Goal: Task Accomplishment & Management: Manage account settings

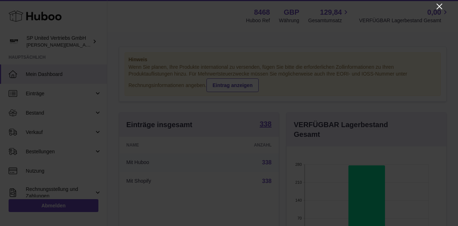
click at [441, 6] on icon "Close" at bounding box center [439, 6] width 9 height 9
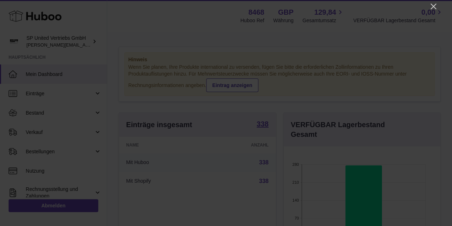
scroll to position [357560, 357514]
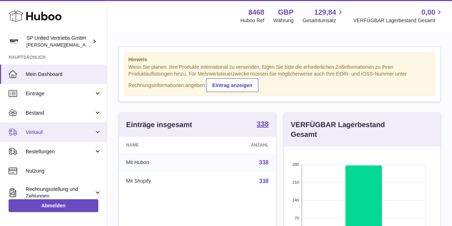
click at [56, 126] on link "Verkauf" at bounding box center [53, 131] width 107 height 19
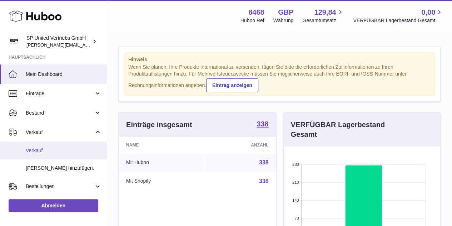
click at [67, 151] on span "Verkauf" at bounding box center [64, 150] width 76 height 7
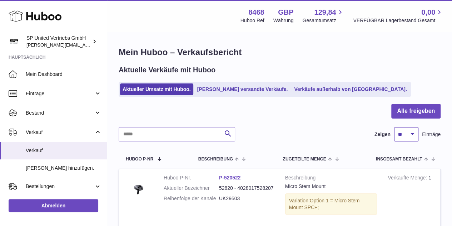
click at [413, 135] on select "** ** ** ***" at bounding box center [407, 134] width 24 height 14
select select "***"
click at [395, 127] on select "** ** ** ***" at bounding box center [407, 134] width 24 height 14
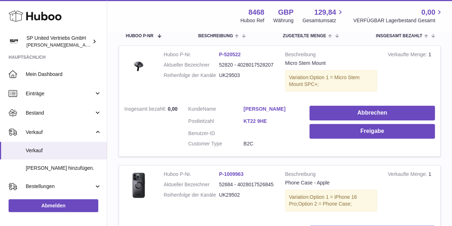
scroll to position [107, 0]
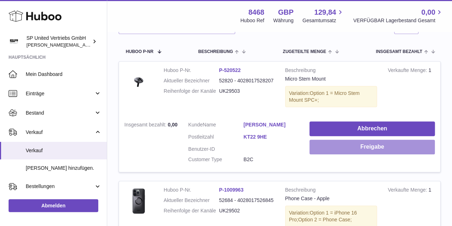
click at [361, 143] on button "Freigabe" at bounding box center [373, 146] width 126 height 15
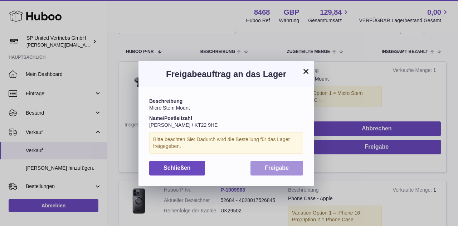
click at [285, 166] on span "Freigabe" at bounding box center [277, 168] width 24 height 6
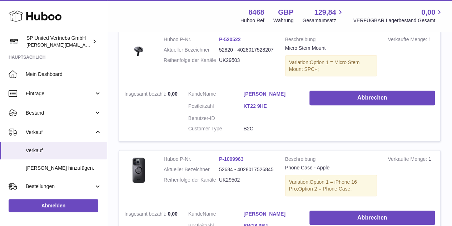
scroll to position [215, 0]
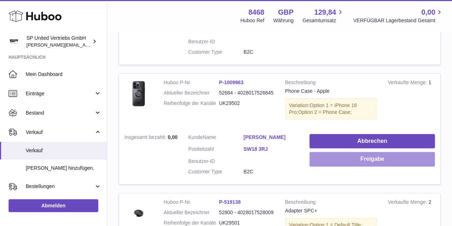
click at [364, 160] on button "Freigabe" at bounding box center [373, 159] width 126 height 15
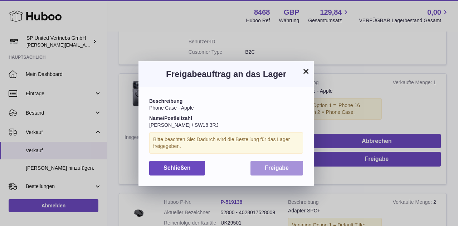
click at [279, 168] on span "Freigabe" at bounding box center [277, 168] width 24 height 6
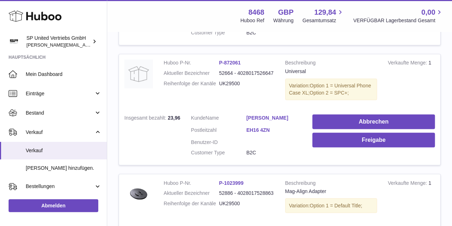
scroll to position [608, 0]
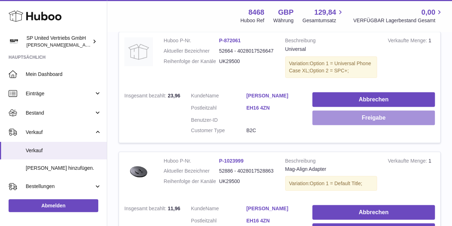
click at [344, 115] on button "Freigabe" at bounding box center [374, 117] width 123 height 15
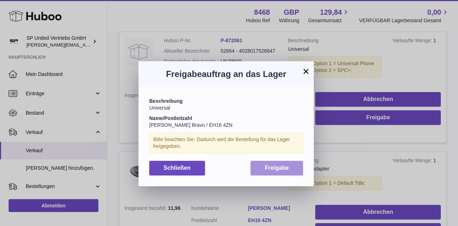
click at [294, 166] on button "Freigabe" at bounding box center [276, 168] width 53 height 15
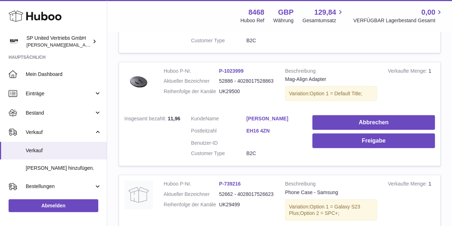
scroll to position [715, 0]
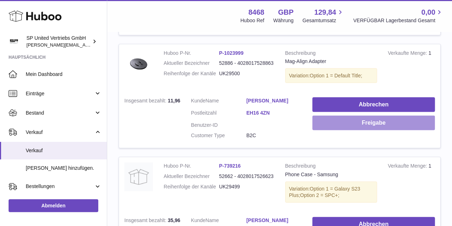
click at [364, 118] on button "Freigabe" at bounding box center [374, 123] width 123 height 15
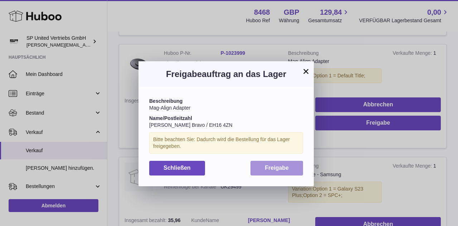
click at [290, 165] on button "Freigabe" at bounding box center [276, 168] width 53 height 15
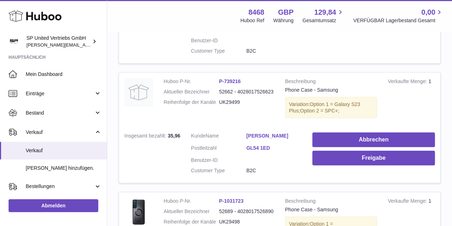
scroll to position [823, 0]
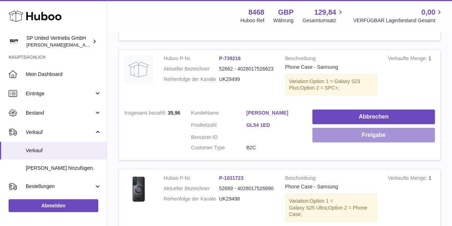
click at [349, 132] on button "Freigabe" at bounding box center [374, 135] width 123 height 15
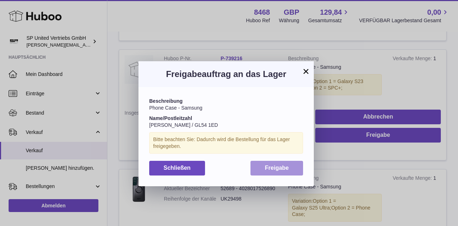
click at [283, 163] on button "Freigabe" at bounding box center [276, 168] width 53 height 15
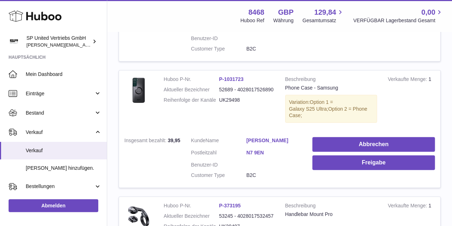
scroll to position [930, 0]
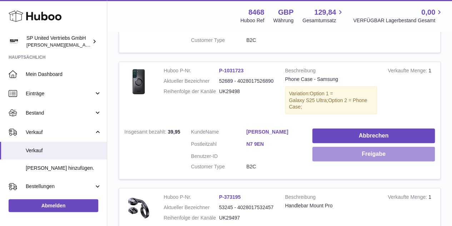
click at [352, 154] on button "Freigabe" at bounding box center [374, 154] width 123 height 15
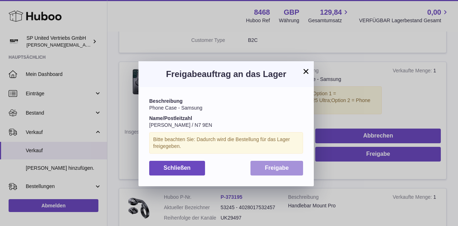
click at [290, 169] on button "Freigabe" at bounding box center [276, 168] width 53 height 15
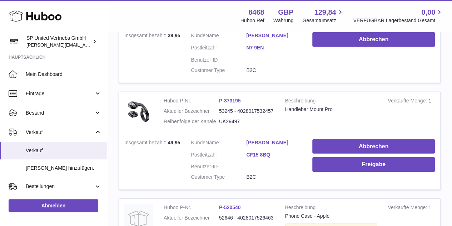
scroll to position [1073, 0]
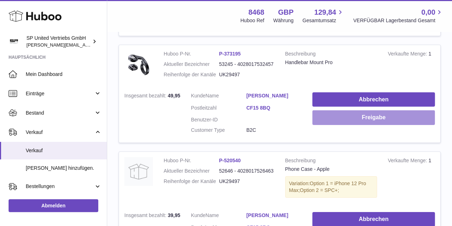
click at [343, 125] on button "Freigabe" at bounding box center [374, 117] width 123 height 15
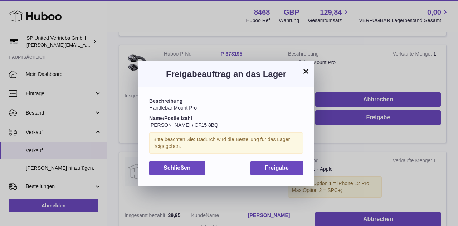
click at [288, 175] on div "Beschreibung Handlebar Mount Pro Name/Postleitzahl [PERSON_NAME] / CF15 8BQ Bit…" at bounding box center [225, 136] width 175 height 99
click at [286, 171] on button "Freigabe" at bounding box center [276, 168] width 53 height 15
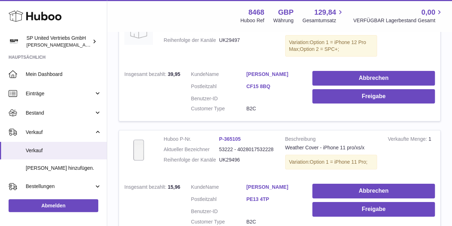
scroll to position [1216, 0]
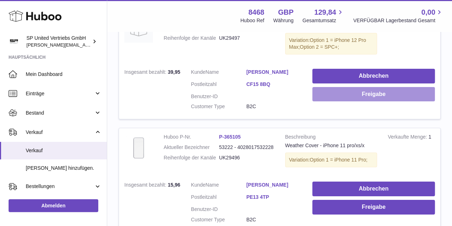
click at [350, 95] on button "Freigabe" at bounding box center [374, 94] width 123 height 15
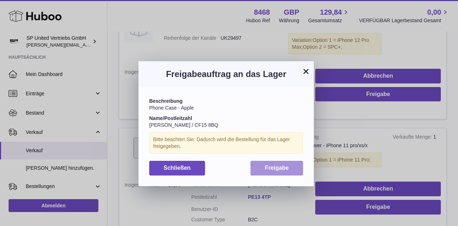
click at [285, 162] on button "Freigabe" at bounding box center [276, 168] width 53 height 15
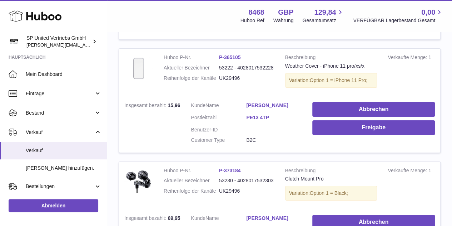
scroll to position [1323, 0]
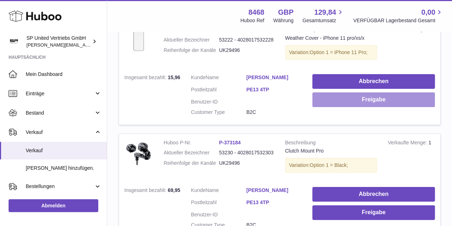
click at [333, 101] on button "Freigabe" at bounding box center [374, 99] width 123 height 15
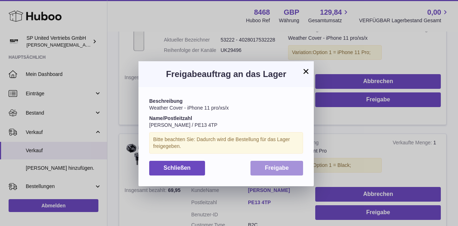
click at [294, 166] on button "Freigabe" at bounding box center [276, 168] width 53 height 15
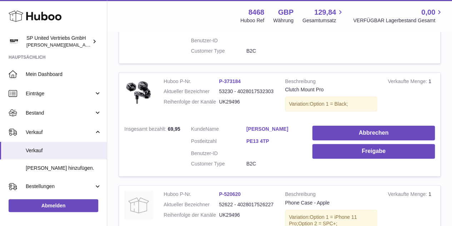
scroll to position [1395, 0]
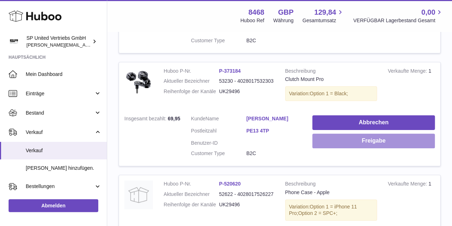
click at [325, 137] on button "Freigabe" at bounding box center [374, 140] width 123 height 15
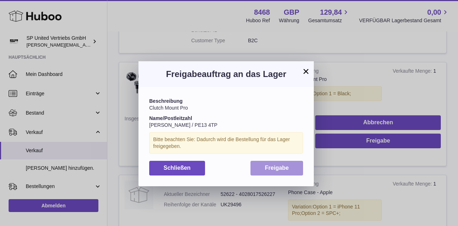
click at [286, 168] on span "Freigabe" at bounding box center [277, 168] width 24 height 6
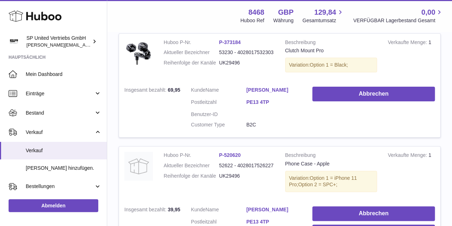
scroll to position [1538, 0]
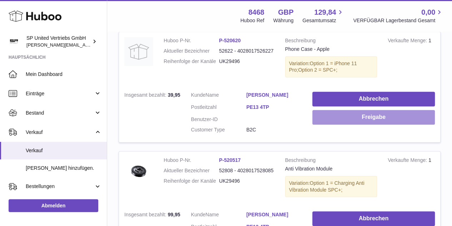
click at [338, 123] on button "Freigabe" at bounding box center [374, 117] width 123 height 15
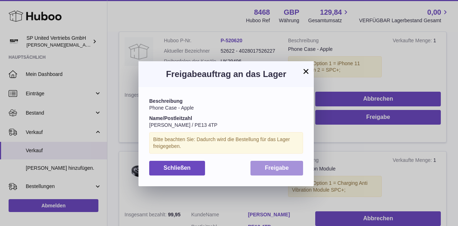
click at [288, 171] on button "Freigabe" at bounding box center [276, 168] width 53 height 15
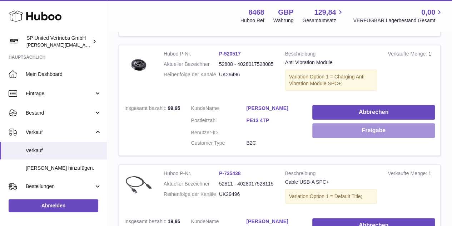
scroll to position [1645, 0]
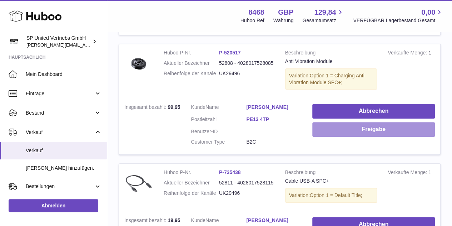
click at [359, 129] on button "Freigabe" at bounding box center [374, 129] width 123 height 15
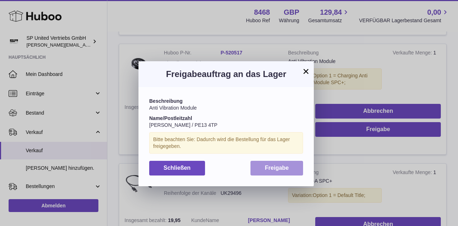
click at [298, 169] on button "Freigabe" at bounding box center [276, 168] width 53 height 15
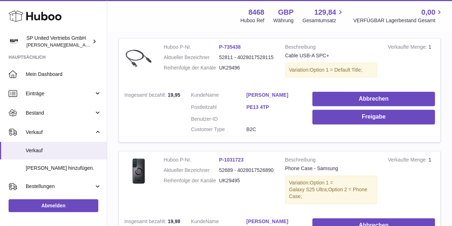
scroll to position [1788, 0]
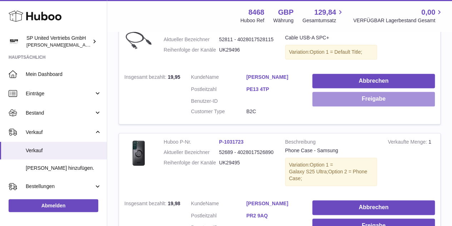
click at [351, 104] on button "Freigabe" at bounding box center [374, 99] width 123 height 15
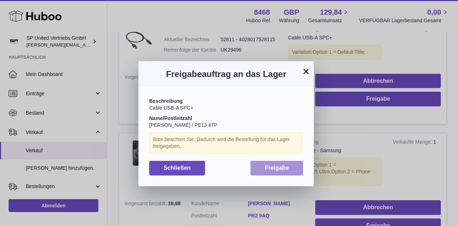
click at [290, 165] on button "Freigabe" at bounding box center [276, 168] width 53 height 15
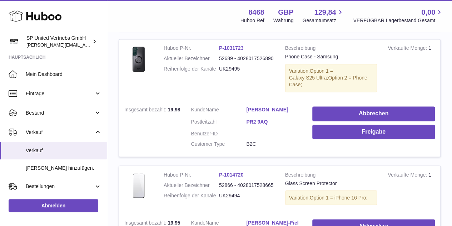
scroll to position [1896, 0]
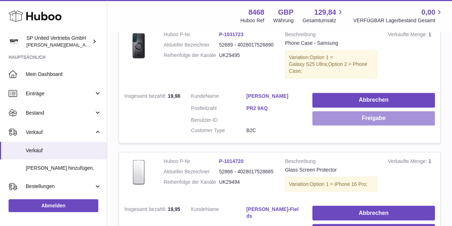
click at [346, 117] on button "Freigabe" at bounding box center [374, 118] width 123 height 15
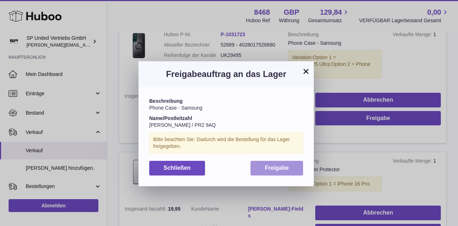
click at [287, 168] on span "Freigabe" at bounding box center [277, 168] width 24 height 6
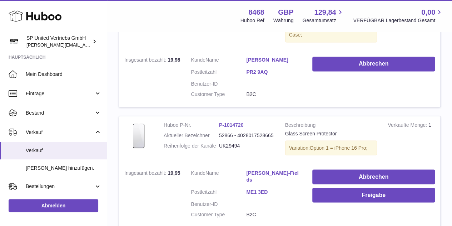
scroll to position [2003, 0]
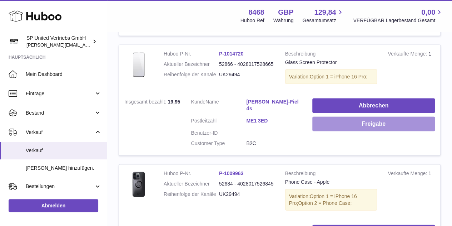
click at [353, 124] on button "Freigabe" at bounding box center [374, 123] width 123 height 15
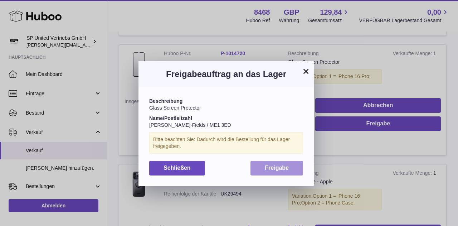
click at [285, 166] on span "Freigabe" at bounding box center [277, 168] width 24 height 6
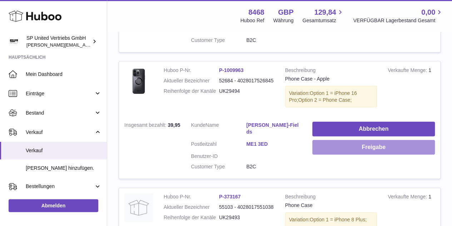
scroll to position [2110, 0]
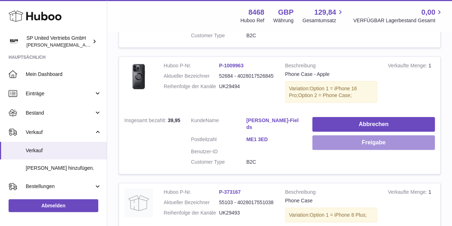
click at [346, 135] on button "Freigabe" at bounding box center [374, 142] width 123 height 15
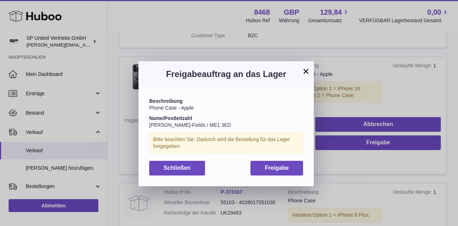
click at [303, 165] on div "Beschreibung Phone Case - Apple Name/Postleitzahl [PERSON_NAME]-Fields / ME1 3E…" at bounding box center [225, 136] width 175 height 99
click at [292, 168] on button "Freigabe" at bounding box center [276, 168] width 53 height 15
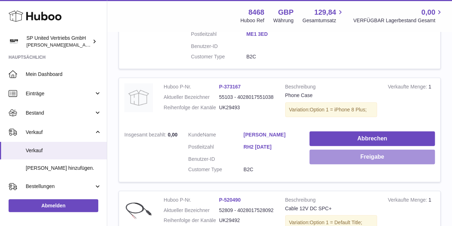
scroll to position [2218, 0]
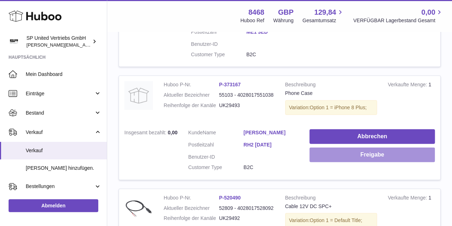
click at [339, 147] on button "Freigabe" at bounding box center [373, 154] width 126 height 15
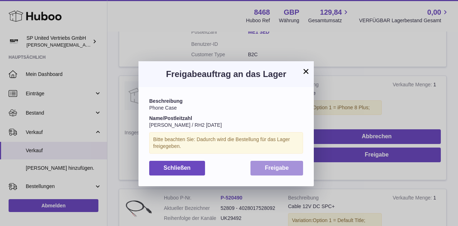
click at [288, 168] on span "Freigabe" at bounding box center [277, 168] width 24 height 6
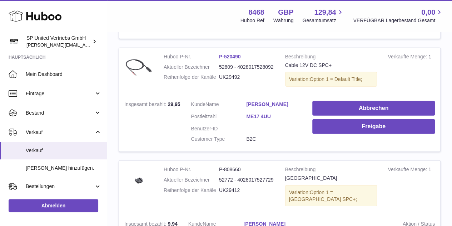
scroll to position [2361, 0]
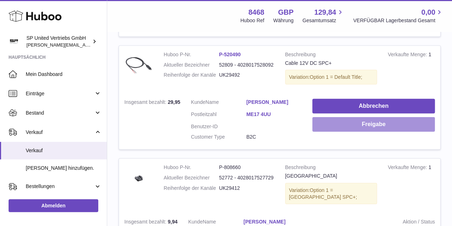
click at [354, 117] on button "Freigabe" at bounding box center [374, 124] width 123 height 15
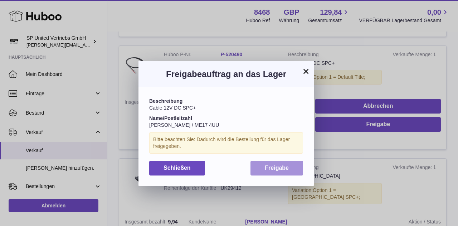
click at [288, 167] on span "Freigabe" at bounding box center [277, 168] width 24 height 6
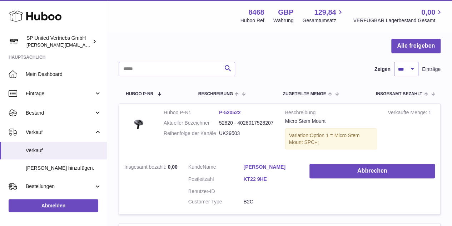
scroll to position [0, 0]
